Goal: Transaction & Acquisition: Purchase product/service

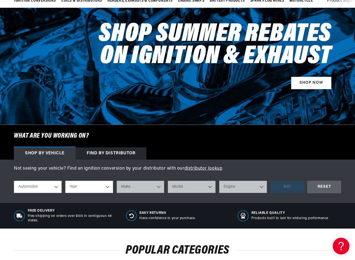
scroll to position [111, 0]
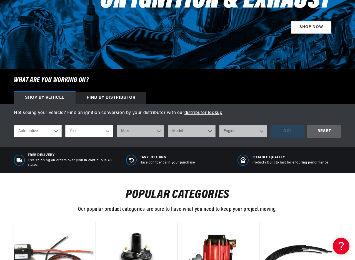
click at [107, 130] on select "Year 2022 2021 2020 2019 2018 2017 2016 2015 2014 2013 2012 2011 2010 2009 2008…" at bounding box center [89, 131] width 48 height 12
select select "1952"
click at [65, 126] on select "Year 2022 2021 2020 2019 2018 2017 2016 2015 2014 2013 2012 2011 2010 2009 2008…" at bounding box center [89, 131] width 48 height 12
select select "1952"
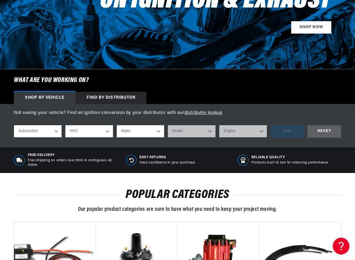
click at [159, 133] on select "Make Aston Martin Austin Buick Cadillac Chevrolet Chrysler Citroen Crosley Ford…" at bounding box center [141, 131] width 48 height 12
select select "MG"
click at [117, 126] on select "Make Aston Martin Austin Buick Cadillac Chevrolet Chrysler Citroen Crosley Ford…" at bounding box center [141, 131] width 48 height 12
select select "MG"
click at [211, 131] on select "Model TD TDC YB" at bounding box center [192, 131] width 48 height 12
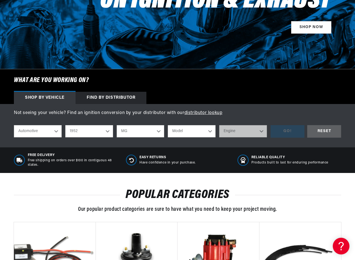
scroll to position [0, 207]
select select "TD"
click at [168, 126] on select "Model TD TDC YB" at bounding box center [192, 131] width 48 height 12
select select "TD"
click at [263, 132] on select "Engine 1.3L" at bounding box center [243, 131] width 48 height 12
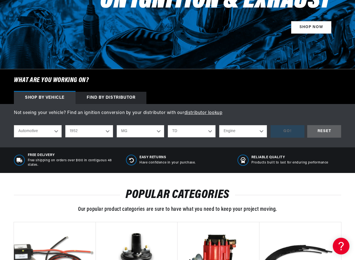
select select "1.3L"
click at [219, 126] on select "Engine 1.3L" at bounding box center [243, 131] width 48 height 12
select select "1.3L"
click at [297, 131] on div "GO!" at bounding box center [288, 131] width 34 height 12
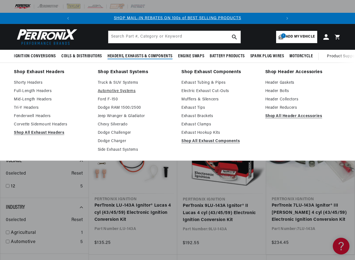
scroll to position [0, 207]
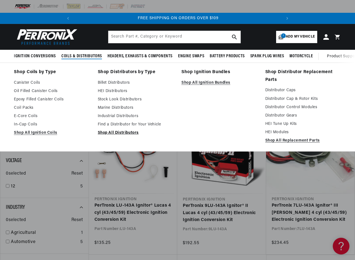
click at [129, 133] on link "Shop All Distributors" at bounding box center [136, 132] width 76 height 7
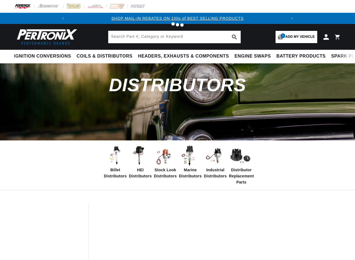
scroll to position [56, 0]
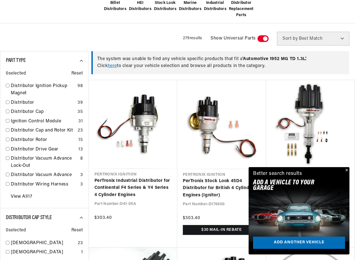
scroll to position [167, 0]
click at [347, 170] on button "Close" at bounding box center [346, 170] width 7 height 7
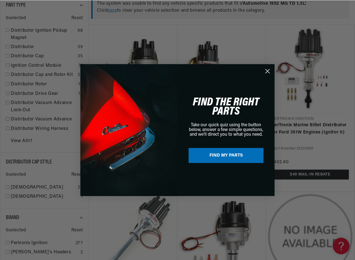
scroll to position [0, 0]
click at [269, 71] on circle "Close dialog" at bounding box center [267, 70] width 9 height 9
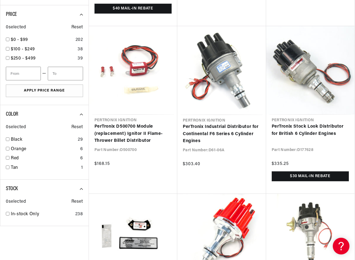
scroll to position [667, 0]
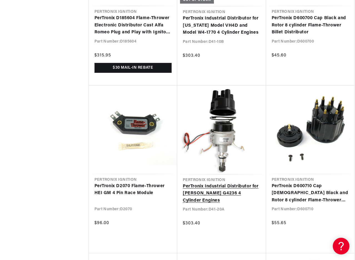
scroll to position [1278, 0]
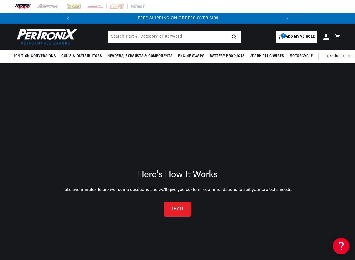
scroll to position [56, 0]
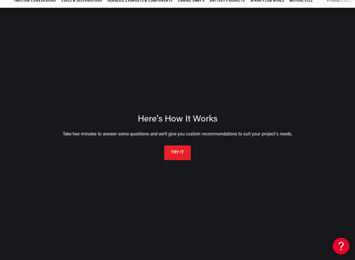
click at [178, 158] on button "TRY IT" at bounding box center [177, 152] width 27 height 15
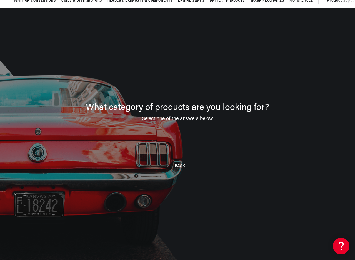
scroll to position [40, 0]
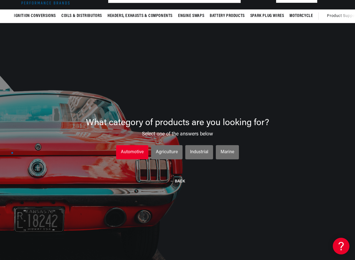
click at [128, 152] on div "Automotive" at bounding box center [132, 152] width 23 height 7
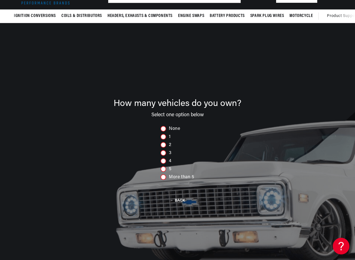
scroll to position [0, 207]
click at [166, 169] on div at bounding box center [164, 169] width 6 height 6
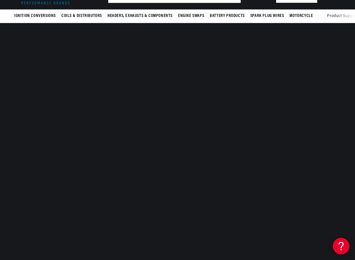
click at [166, 169] on div at bounding box center [177, 153] width 355 height 260
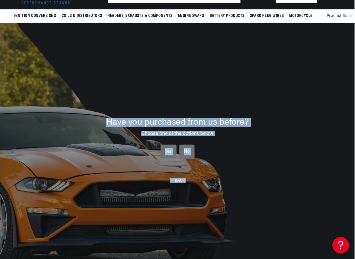
scroll to position [0, 0]
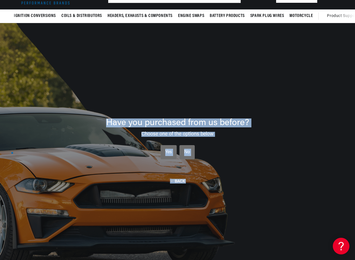
click at [189, 152] on div "No" at bounding box center [187, 152] width 6 height 7
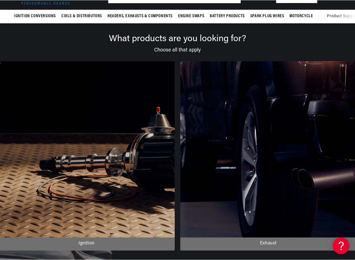
scroll to position [0, 207]
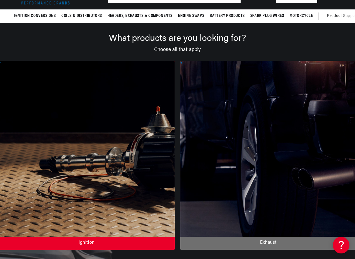
click at [60, 154] on div at bounding box center [87, 155] width 176 height 189
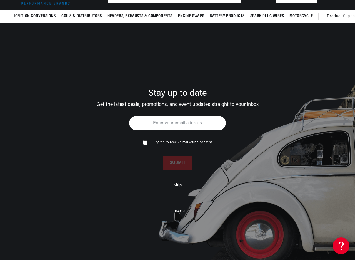
scroll to position [0, 0]
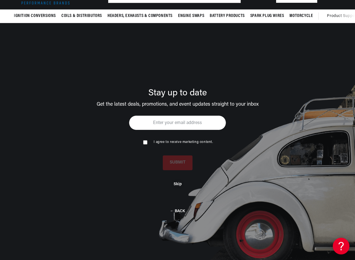
click at [179, 185] on button "Skip" at bounding box center [178, 184] width 8 height 5
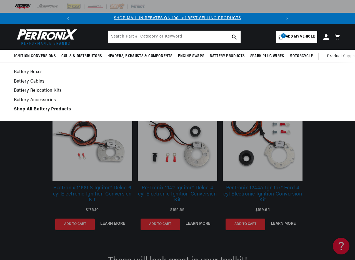
click at [231, 57] on span "Battery Products" at bounding box center [227, 56] width 35 height 6
click at [44, 108] on strong "Shop All Battery Products" at bounding box center [42, 109] width 57 height 4
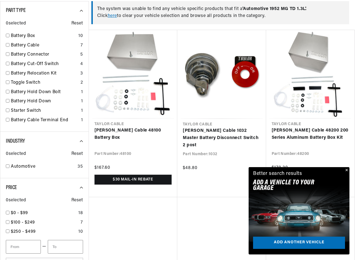
scroll to position [0, 207]
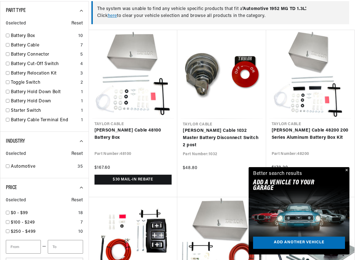
click at [346, 169] on button "Close" at bounding box center [346, 170] width 7 height 7
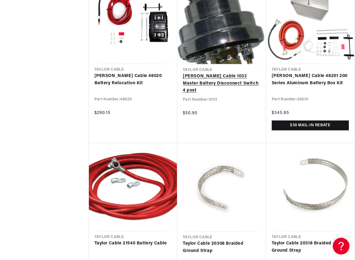
scroll to position [611, 0]
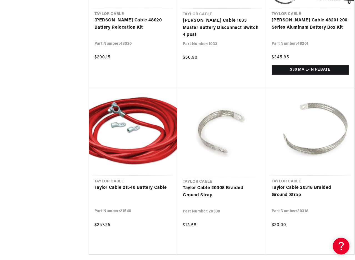
scroll to position [833, 0]
